Goal: Task Accomplishment & Management: Manage account settings

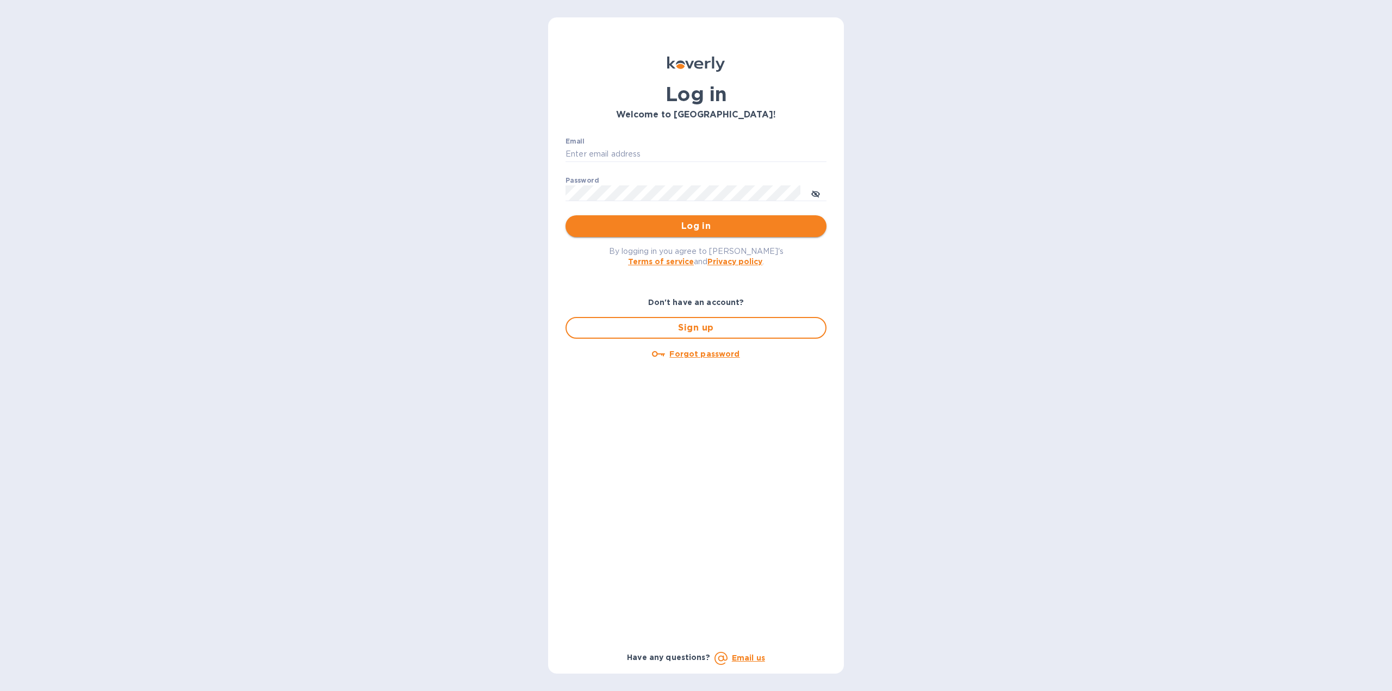
type input "[EMAIL_ADDRESS][DOMAIN_NAME]"
click at [715, 229] on span "Log in" at bounding box center [696, 226] width 244 height 13
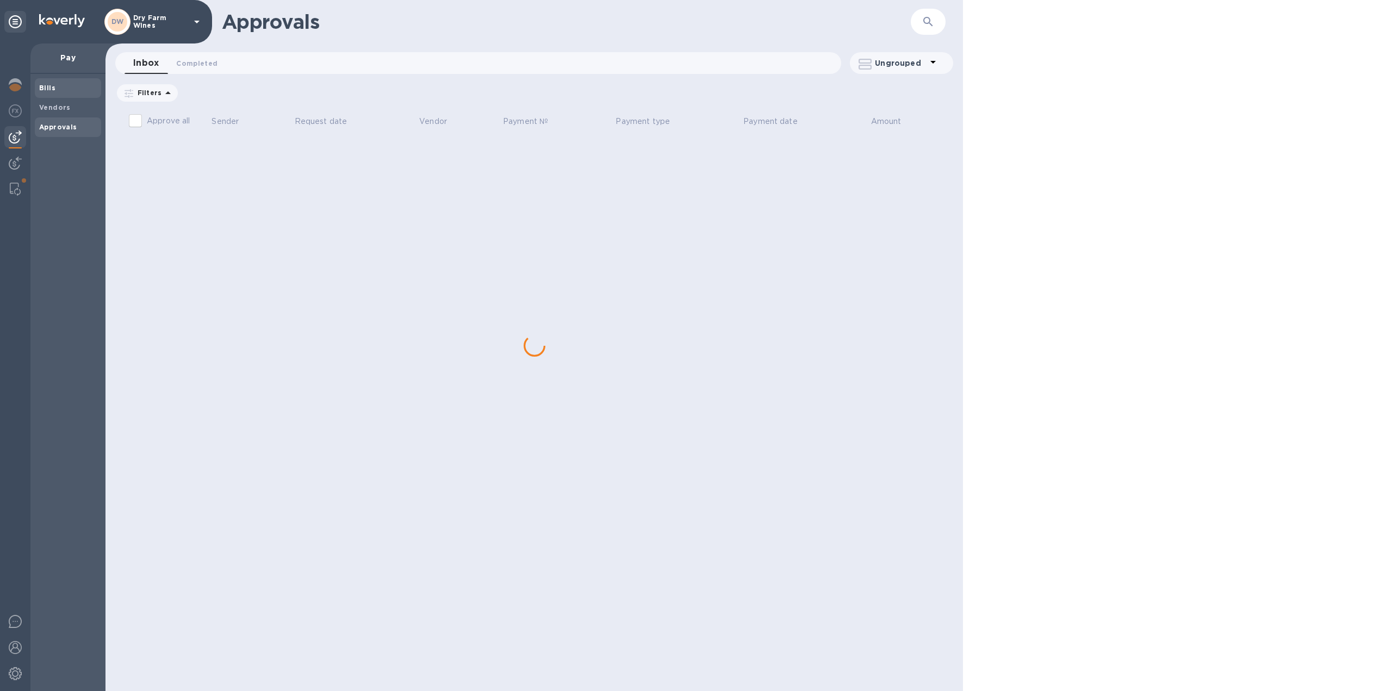
click at [47, 85] on b "Bills" at bounding box center [47, 88] width 16 height 8
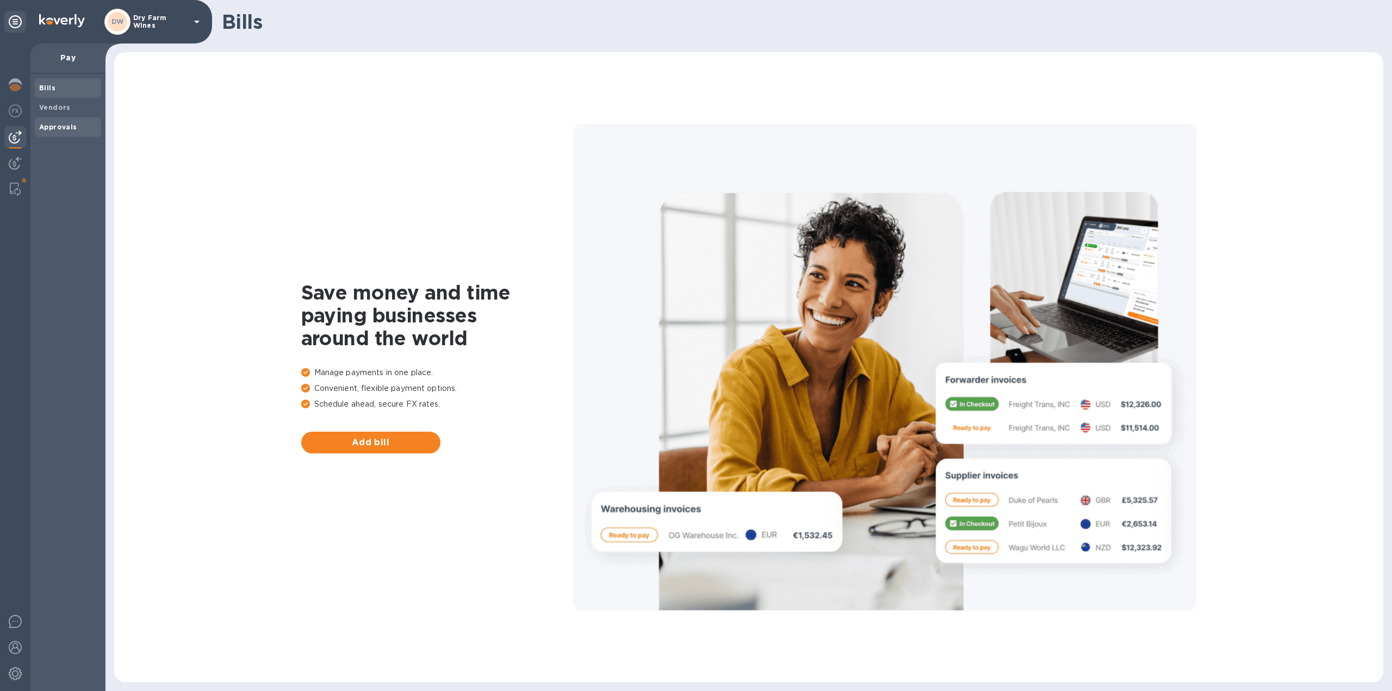
click at [68, 129] on b "Approvals" at bounding box center [58, 127] width 38 height 8
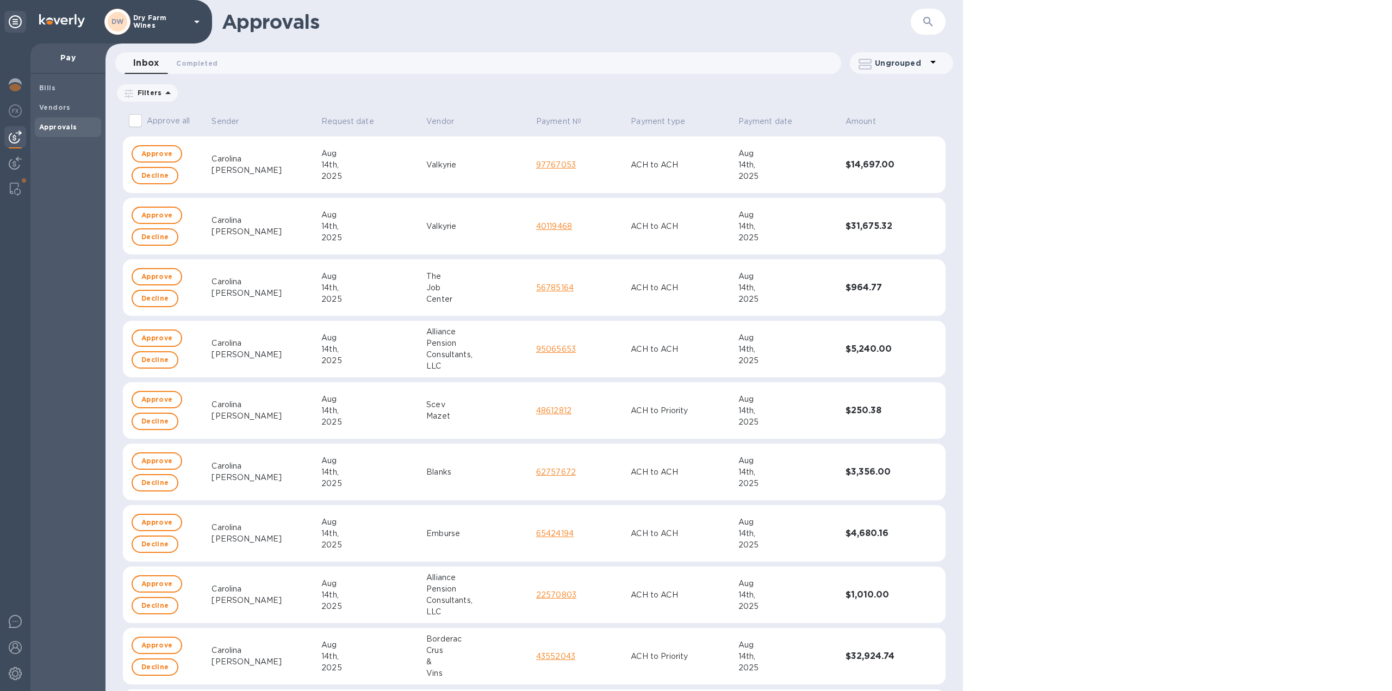
click at [139, 122] on input "Approve all" at bounding box center [135, 120] width 23 height 23
checkbox input "true"
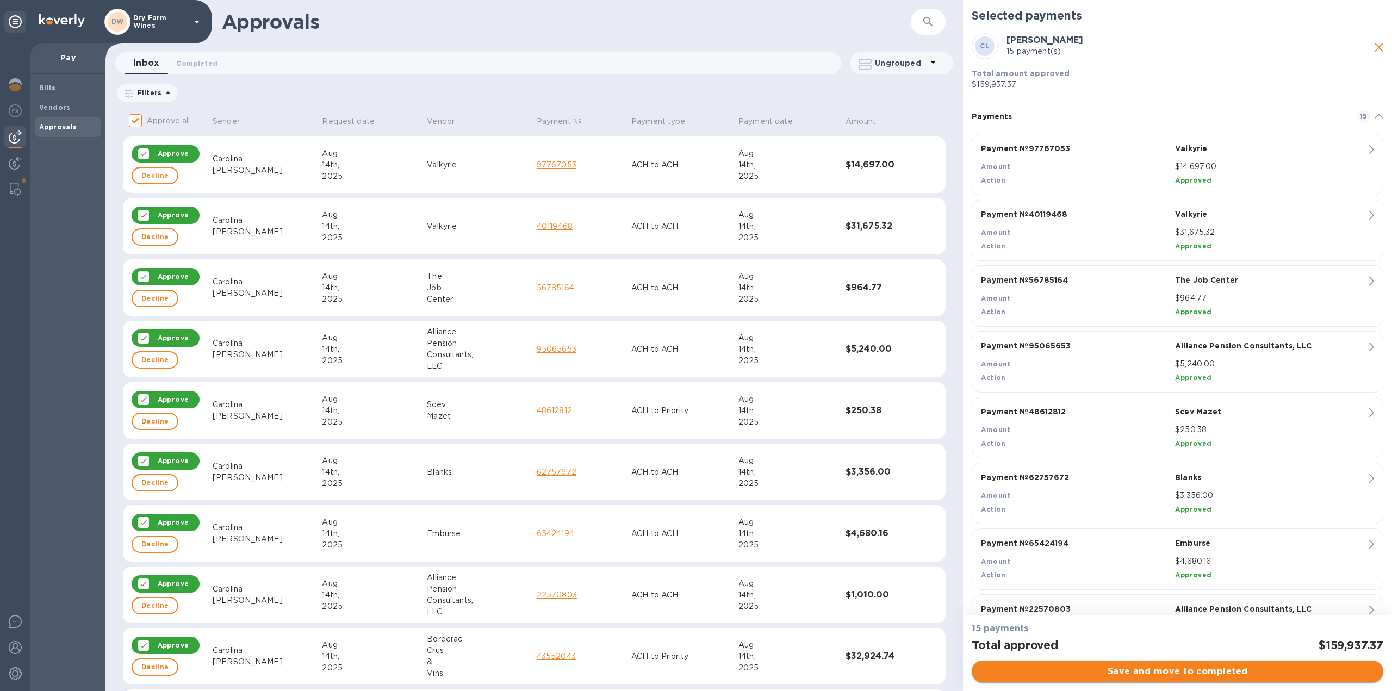
click at [1143, 674] on span "Save and move to completed" at bounding box center [1177, 671] width 394 height 13
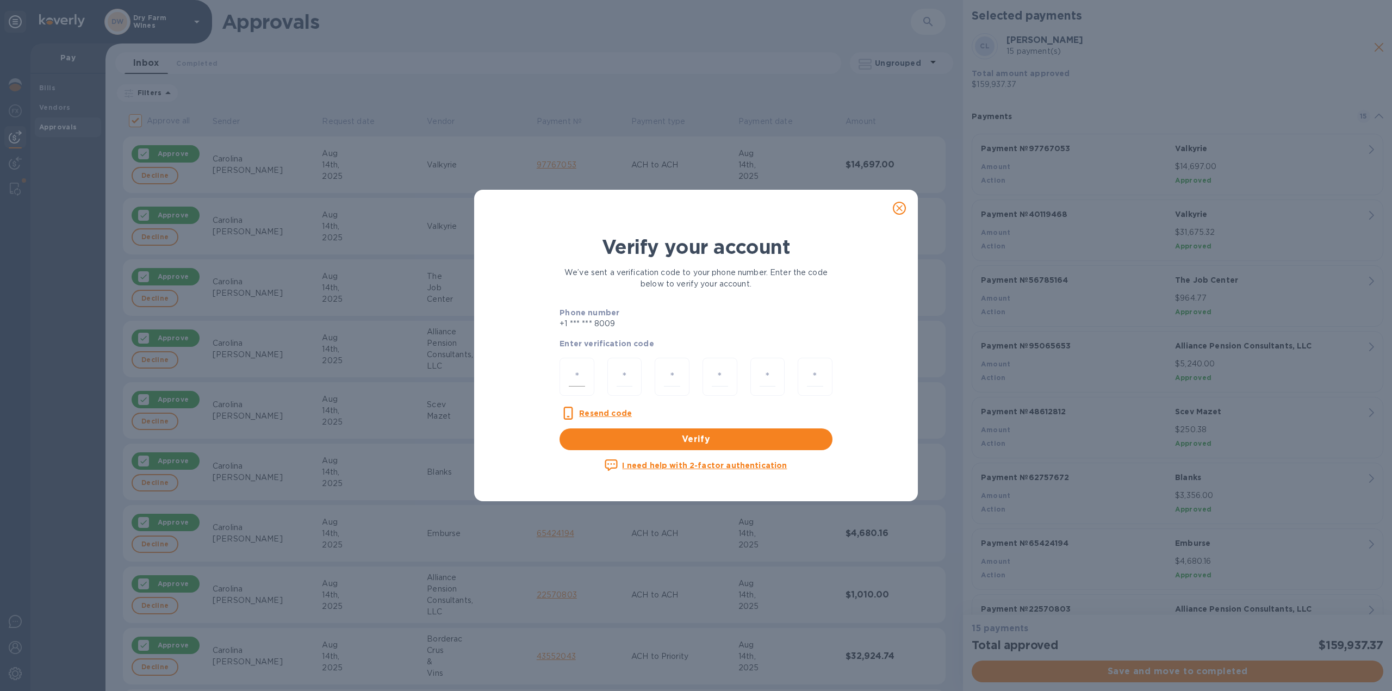
click at [582, 376] on input "number" at bounding box center [577, 377] width 16 height 20
type input "7"
type input "5"
type input "2"
type input "1"
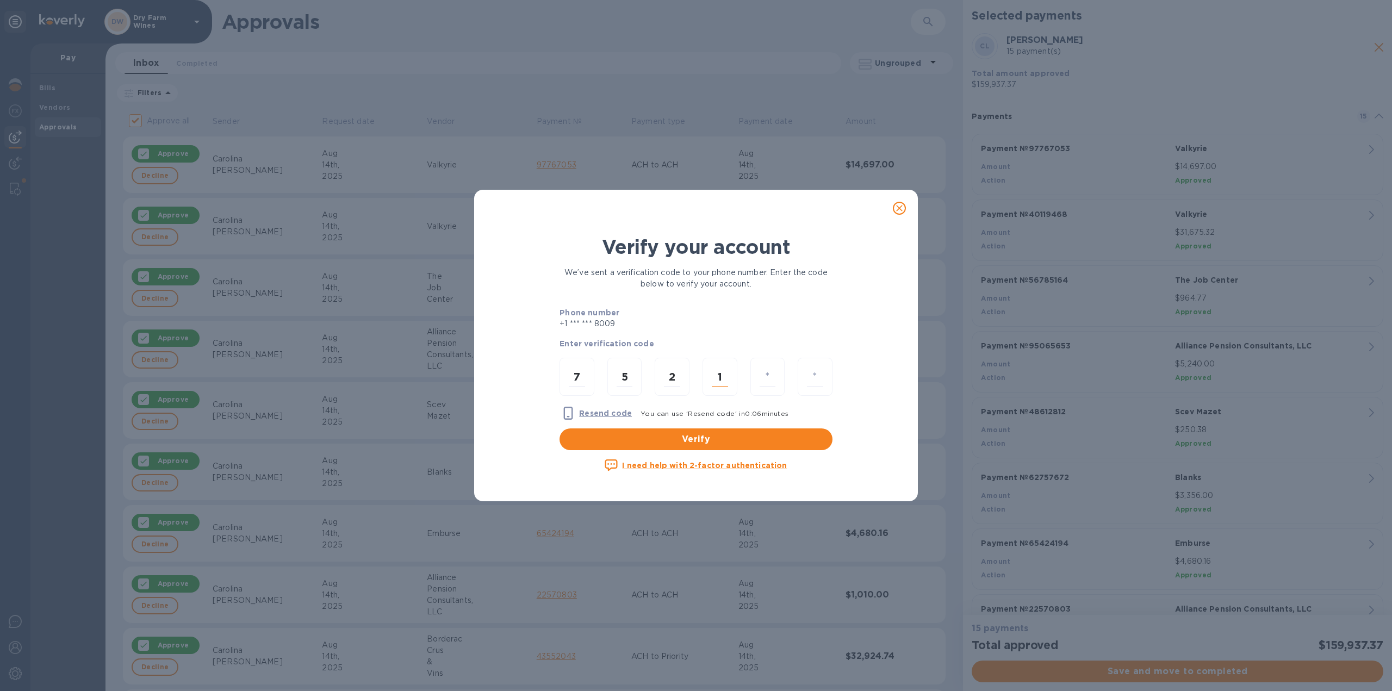
type input "5"
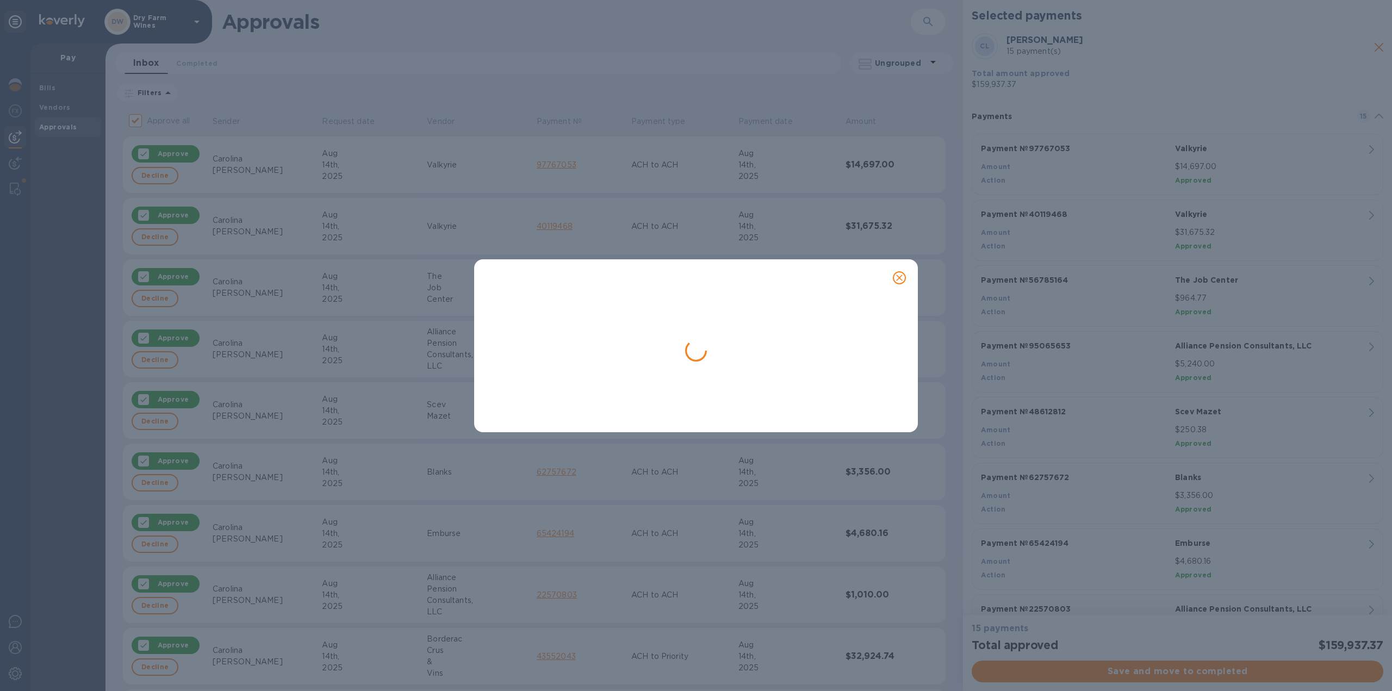
checkbox input "false"
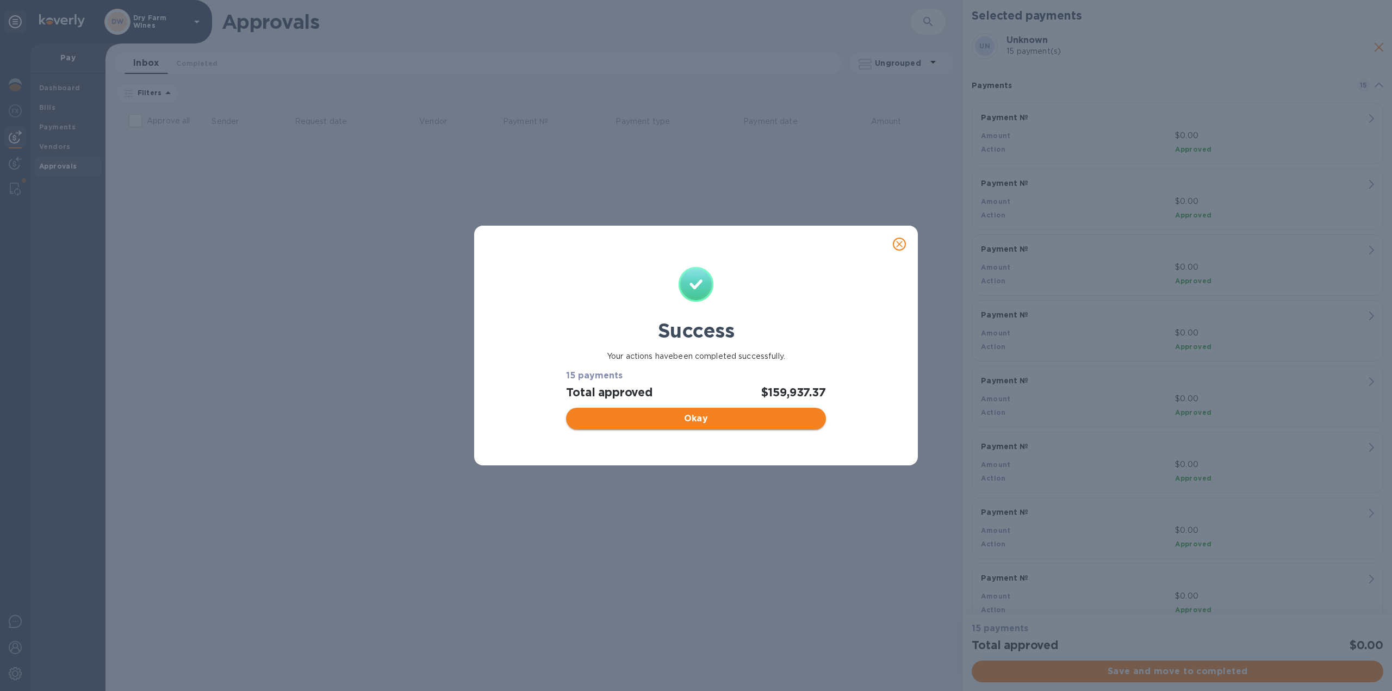
click at [725, 418] on span "Okay" at bounding box center [696, 418] width 242 height 13
